Goal: Browse casually: Explore the website without a specific task or goal

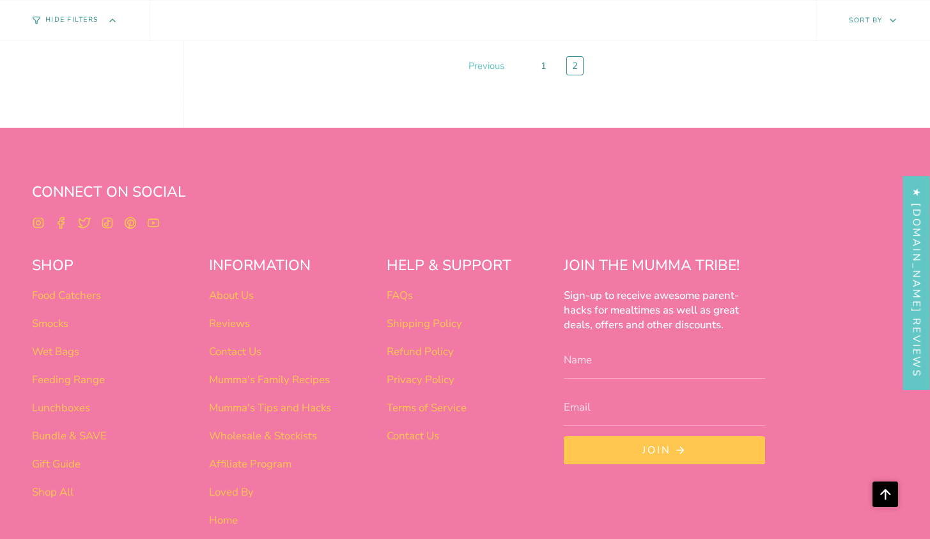
scroll to position [1274, 0]
